Goal: Find specific page/section: Find specific page/section

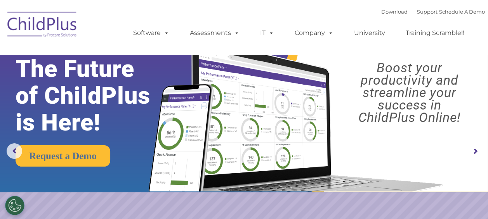
select select "MEDIUM"
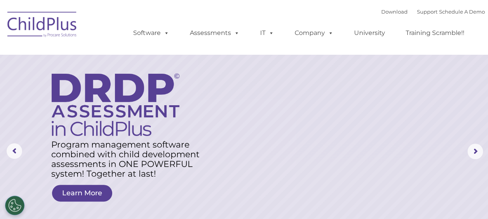
click at [40, 96] on rs-layer at bounding box center [244, 151] width 488 height 303
click at [43, 85] on rs-layer at bounding box center [244, 151] width 488 height 303
click at [41, 84] on rs-layer at bounding box center [244, 151] width 488 height 303
click at [30, 91] on rs-layer at bounding box center [244, 151] width 488 height 303
click at [29, 90] on rs-layer at bounding box center [244, 151] width 488 height 303
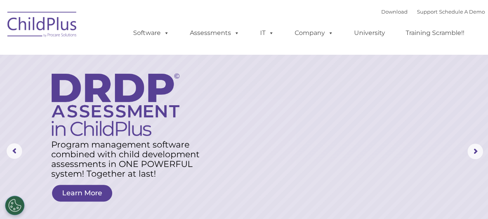
click at [28, 91] on rs-layer at bounding box center [244, 151] width 488 height 303
click at [26, 92] on rs-layer at bounding box center [244, 151] width 488 height 303
click at [29, 92] on rs-layer at bounding box center [244, 151] width 488 height 303
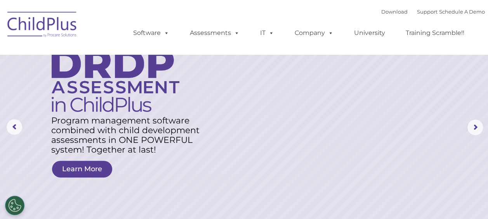
scroll to position [152, 0]
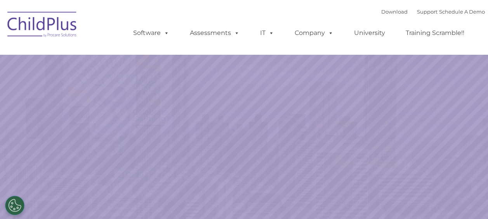
select select "MEDIUM"
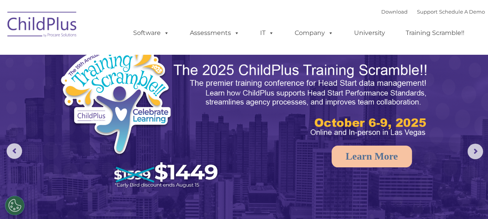
click at [371, 5] on nav "Download Support | Schedule A Demo  MENU MENU Software ChildPlus: The original…" at bounding box center [244, 27] width 488 height 54
